Goal: Information Seeking & Learning: Learn about a topic

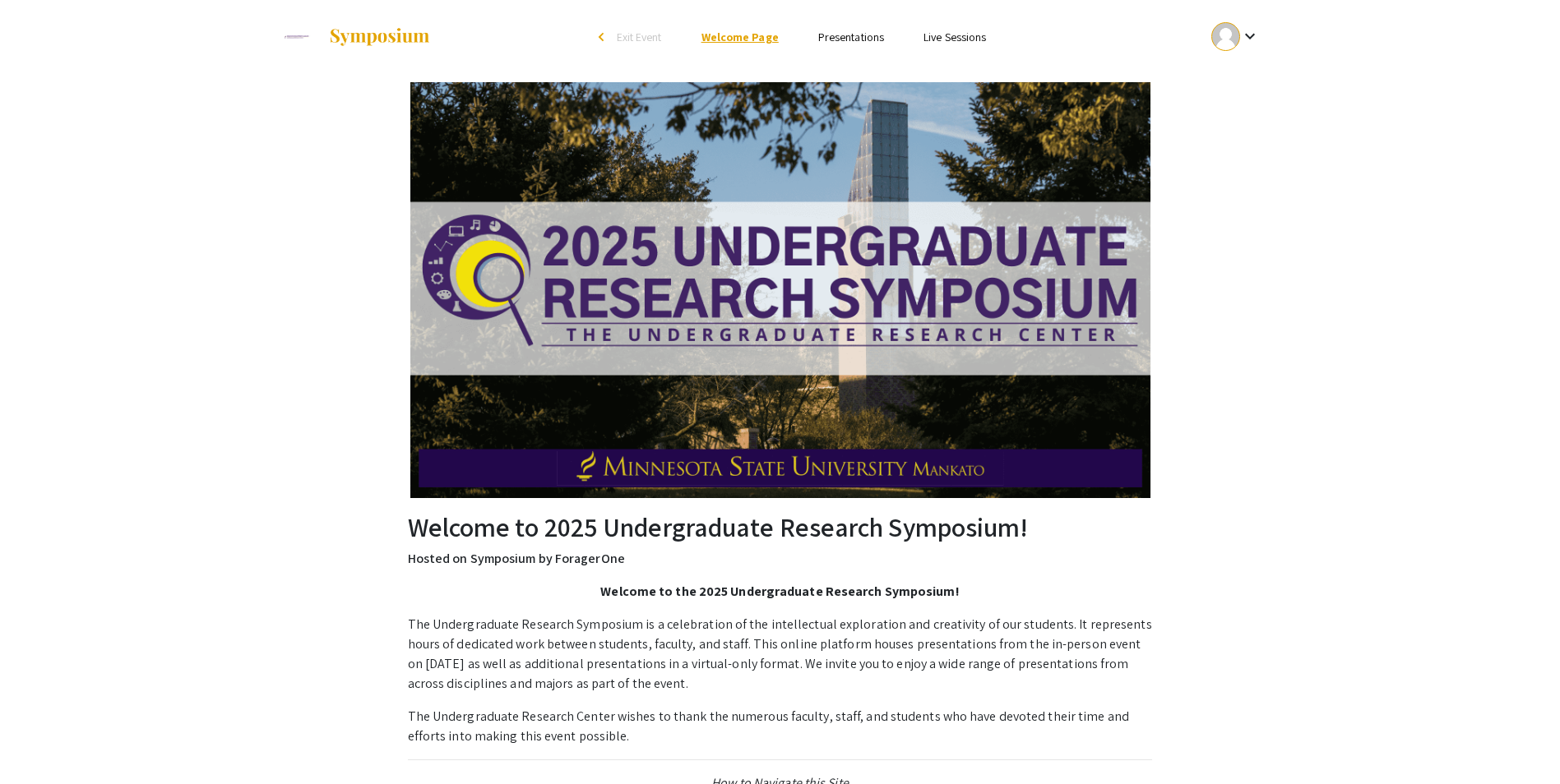
click at [746, 37] on link "Welcome Page" at bounding box center [740, 37] width 78 height 15
click at [849, 32] on link "Presentations" at bounding box center [851, 37] width 66 height 15
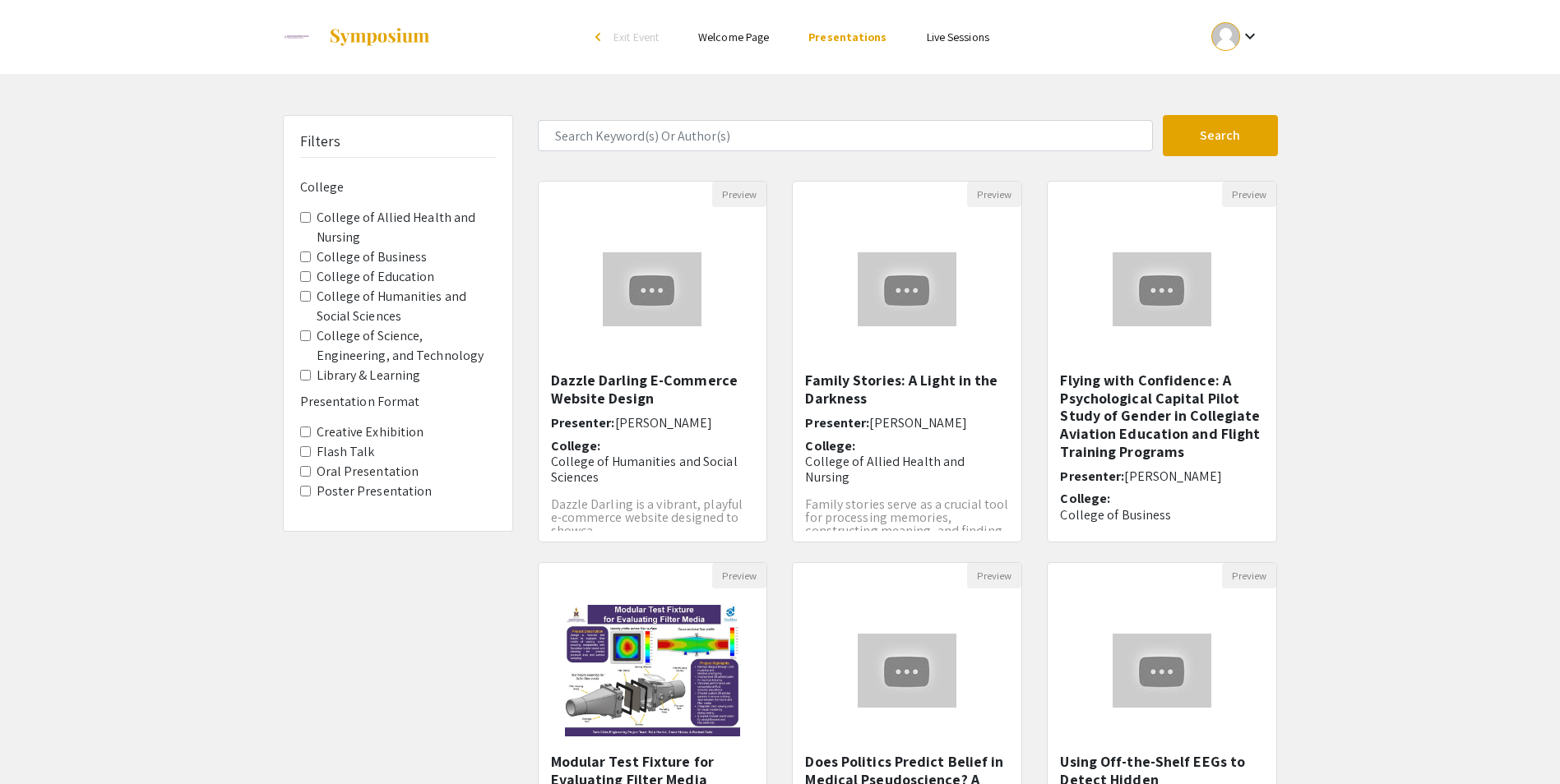
click at [361, 251] on label "College of Business" at bounding box center [372, 257] width 111 height 20
click at [311, 252] on Business "College of Business" at bounding box center [305, 257] width 11 height 11
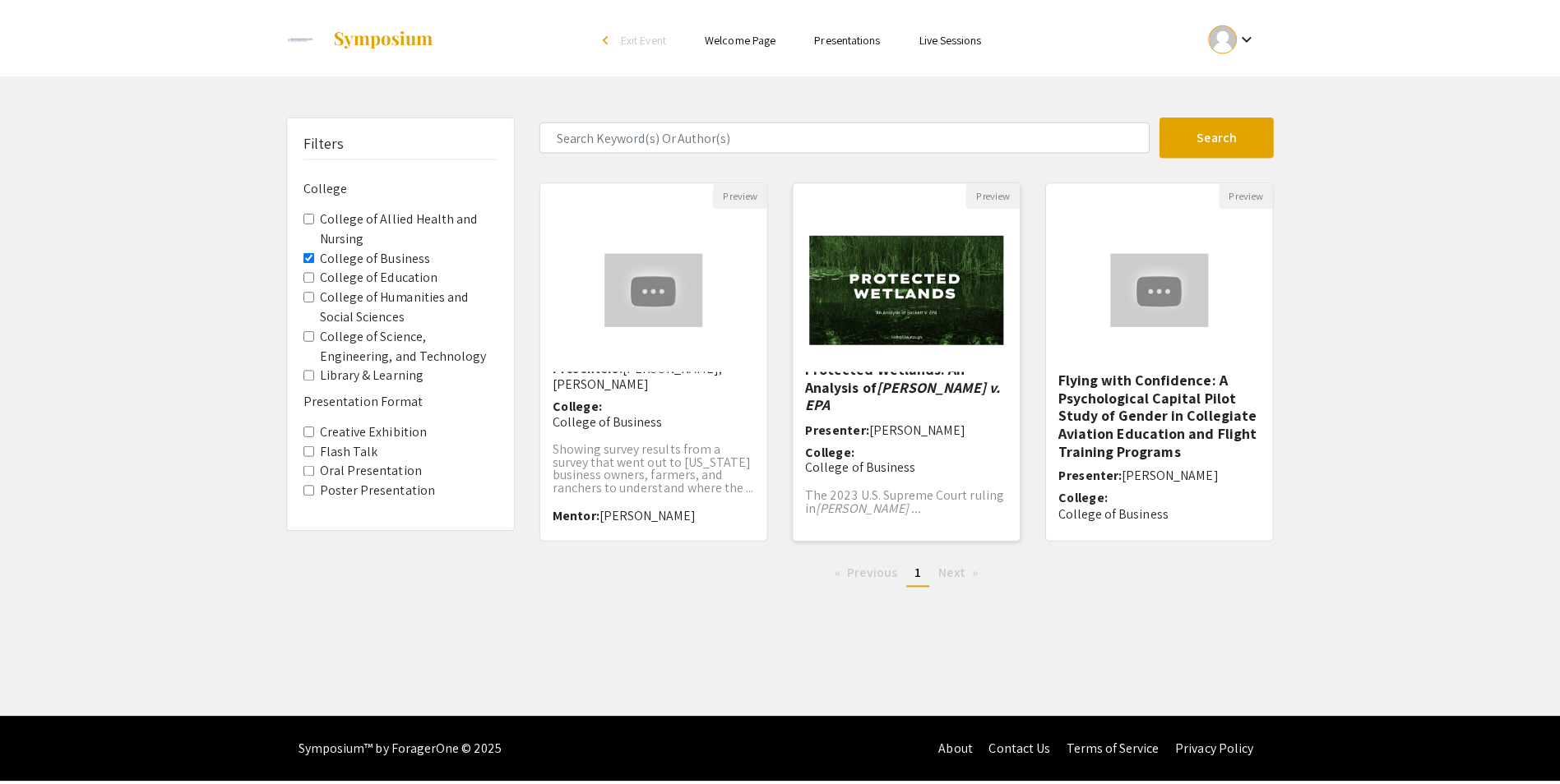
scroll to position [13, 0]
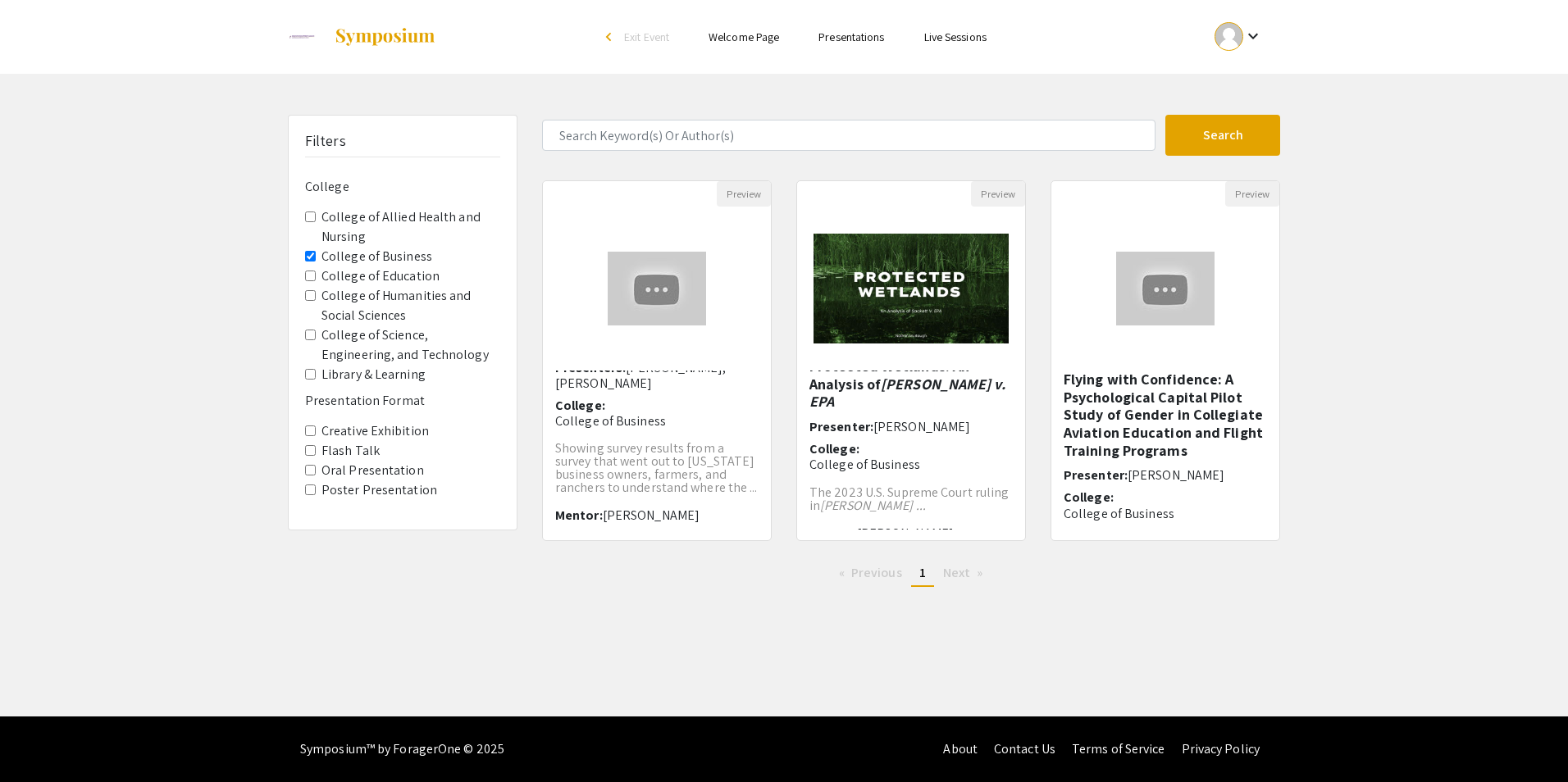
click at [1218, 63] on ul "keyboard_arrow_down" at bounding box center [1117, 36] width 327 height 74
click at [1235, 43] on div at bounding box center [1229, 36] width 28 height 28
click at [1246, 44] on div at bounding box center [784, 391] width 1568 height 782
click at [608, 35] on div "arrow_back_ios" at bounding box center [610, 36] width 10 height 10
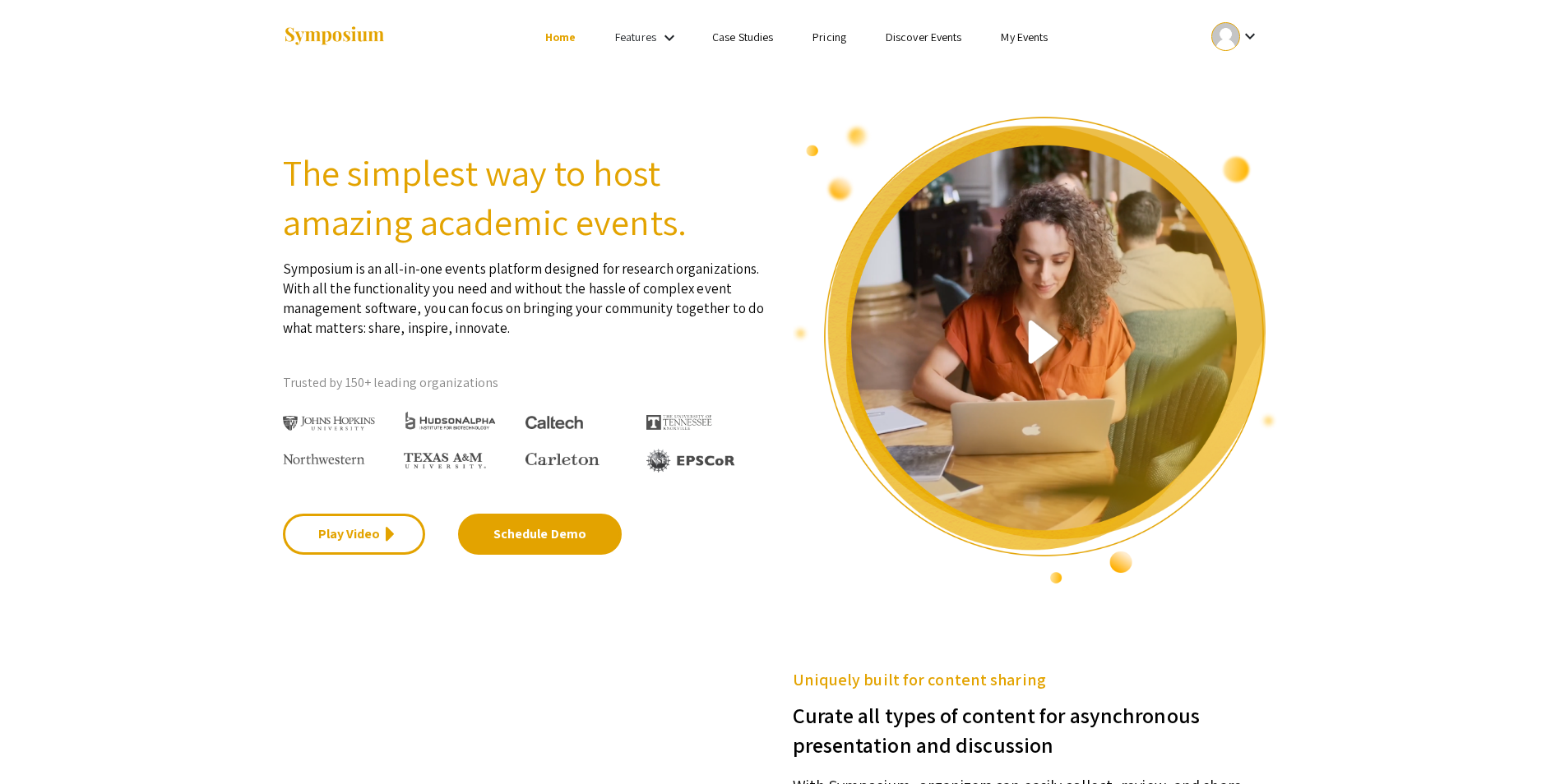
click at [1007, 34] on link "My Events" at bounding box center [1024, 37] width 47 height 15
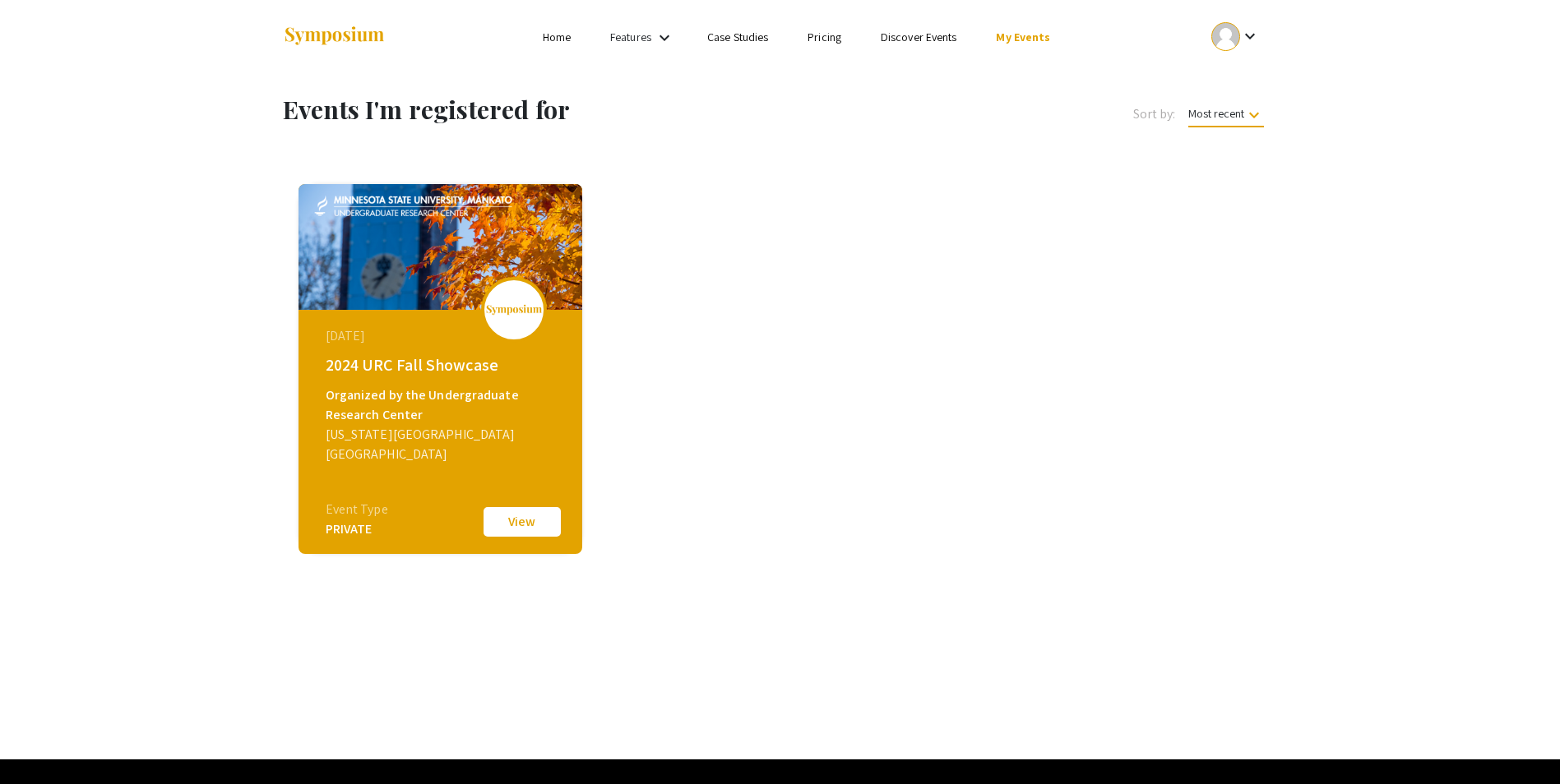
click at [450, 247] on img at bounding box center [441, 246] width 284 height 126
click at [494, 534] on button "View" at bounding box center [522, 522] width 82 height 35
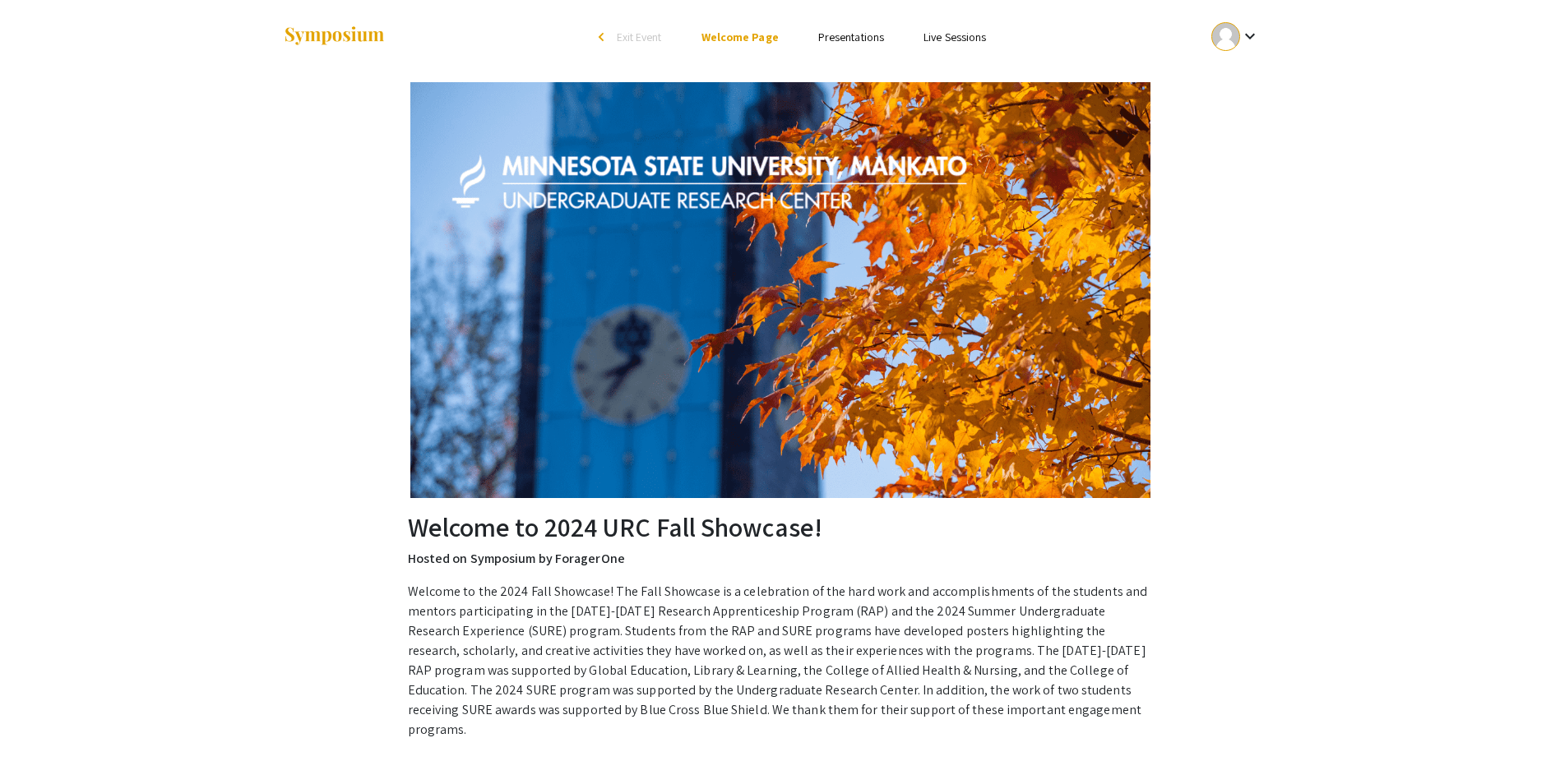
click at [875, 39] on link "Presentations" at bounding box center [851, 37] width 66 height 15
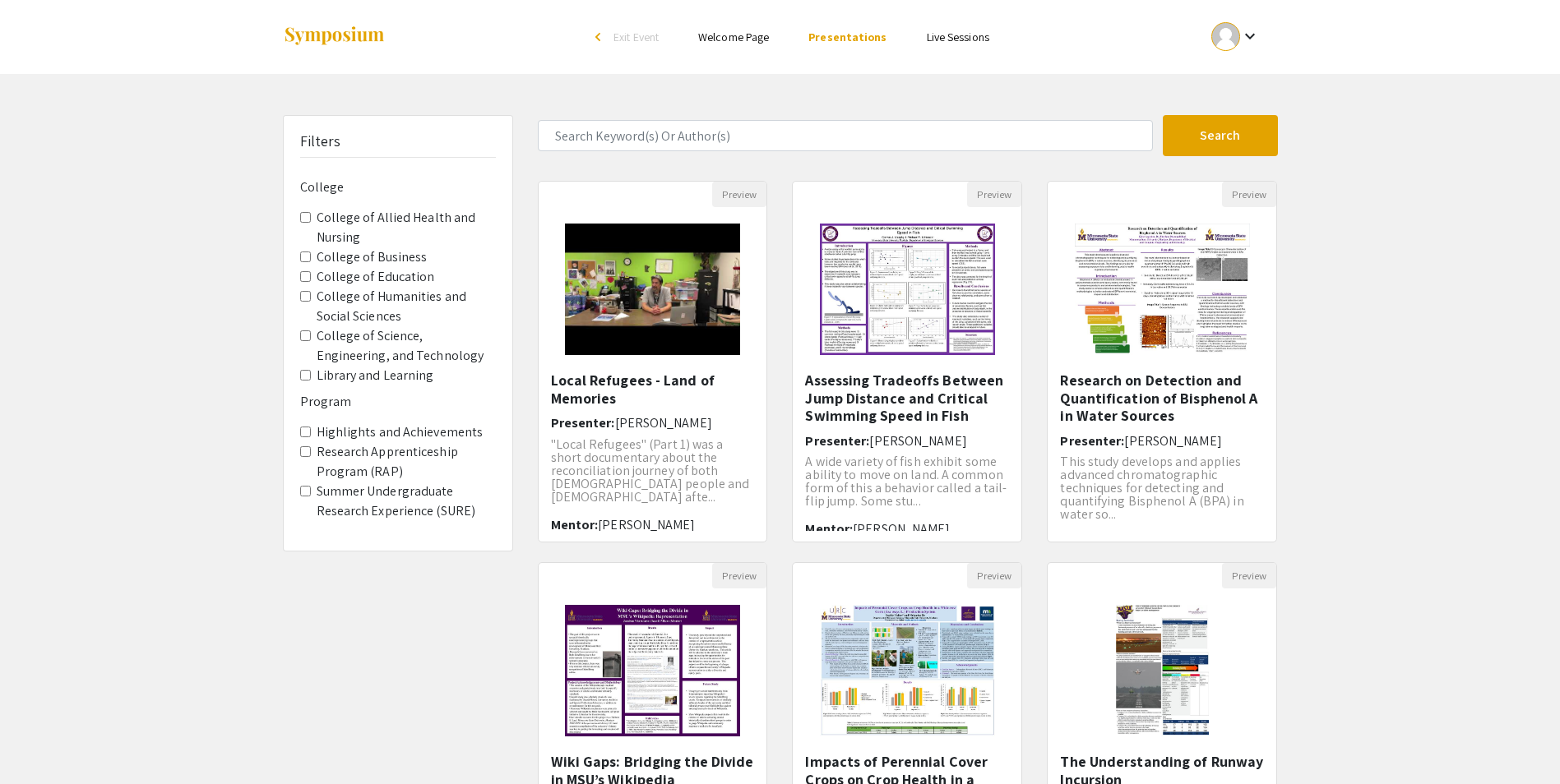
click at [396, 222] on label "College of Allied Health and Nursing" at bounding box center [406, 227] width 179 height 39
click at [311, 222] on Nursing "College of Allied Health and Nursing" at bounding box center [305, 218] width 11 height 11
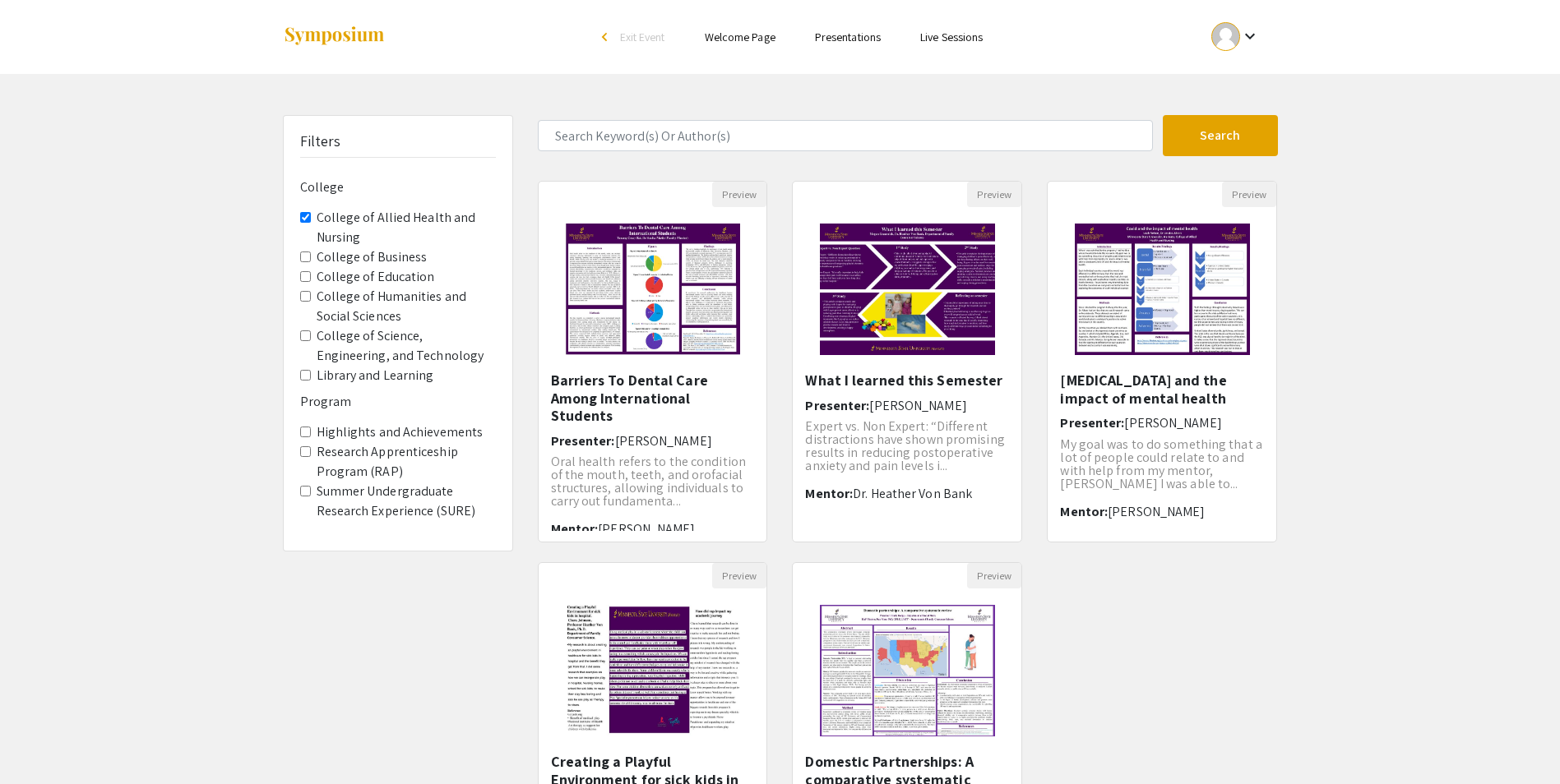
click at [346, 211] on label "College of Allied Health and Nursing" at bounding box center [406, 227] width 179 height 39
click at [311, 212] on Nursing "College of Allied Health and Nursing" at bounding box center [305, 218] width 11 height 11
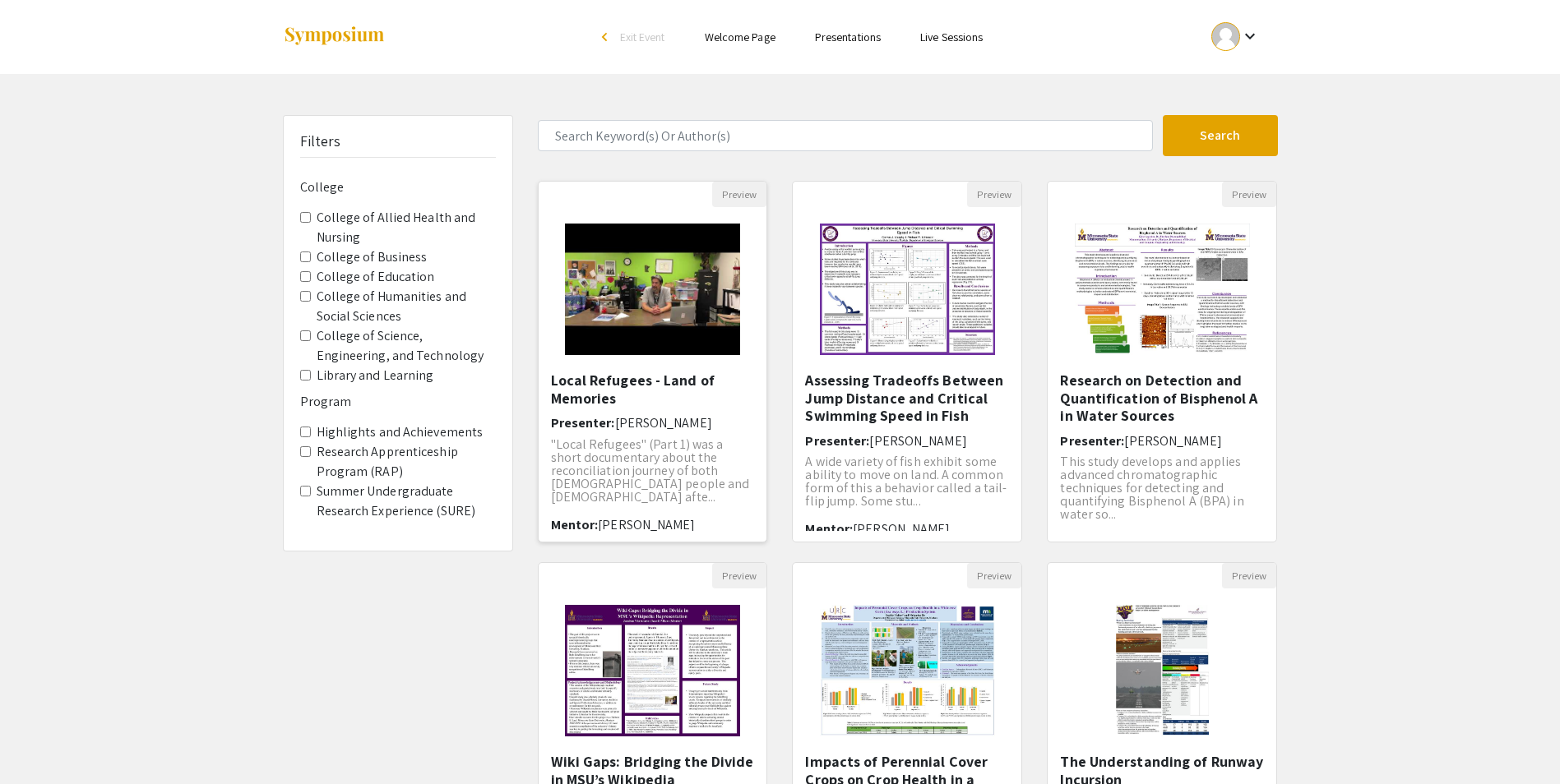
click at [605, 473] on p ""Local Refugees" (Part 1) was a short documentary about the reconciliation jour…" at bounding box center [652, 471] width 204 height 66
